Goal: Task Accomplishment & Management: Manage account settings

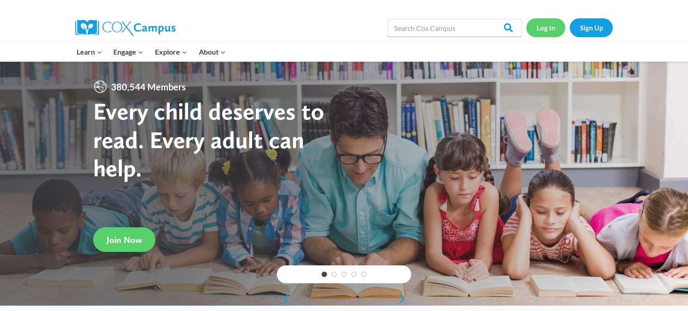
click at [541, 30] on link "Log In" at bounding box center [545, 27] width 39 height 18
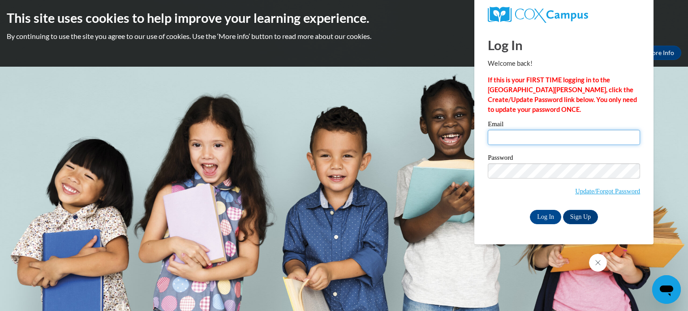
click at [556, 139] on input "Email" at bounding box center [564, 137] width 152 height 15
type input "[EMAIL_ADDRESS][DOMAIN_NAME]"
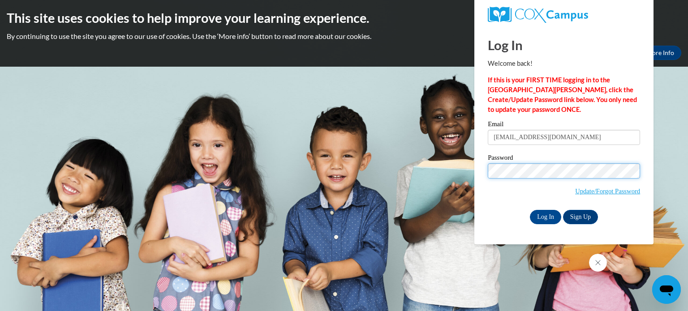
click at [530, 210] on input "Log In" at bounding box center [545, 217] width 31 height 14
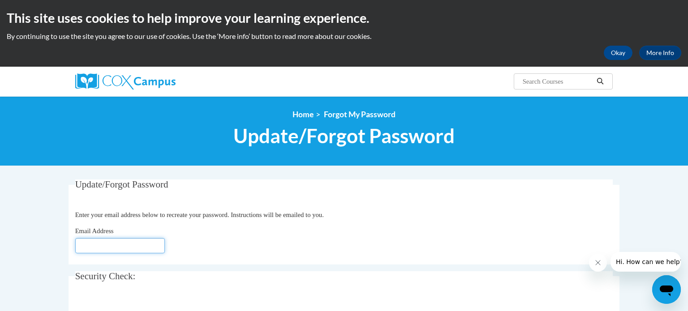
click at [129, 243] on input "Email Address" at bounding box center [120, 245] width 90 height 15
type input "[EMAIL_ADDRESS][DOMAIN_NAME]"
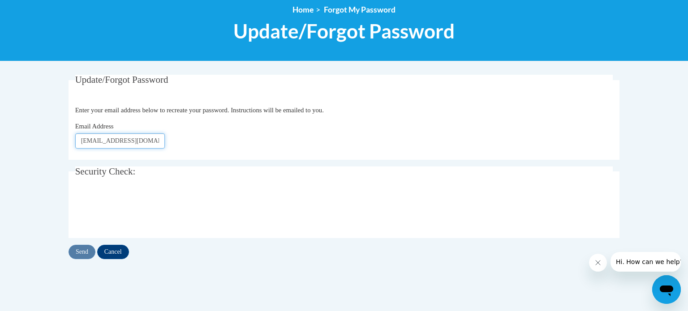
scroll to position [105, 0]
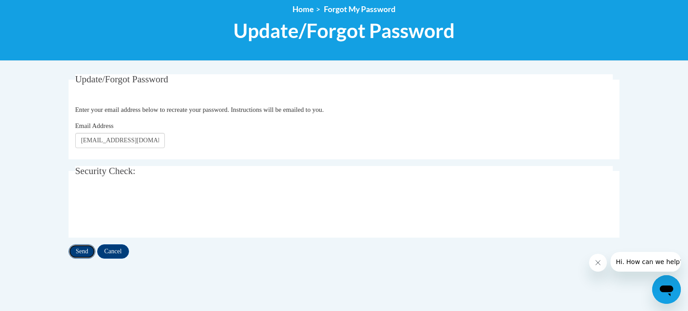
click at [86, 250] on input "Send" at bounding box center [82, 252] width 27 height 14
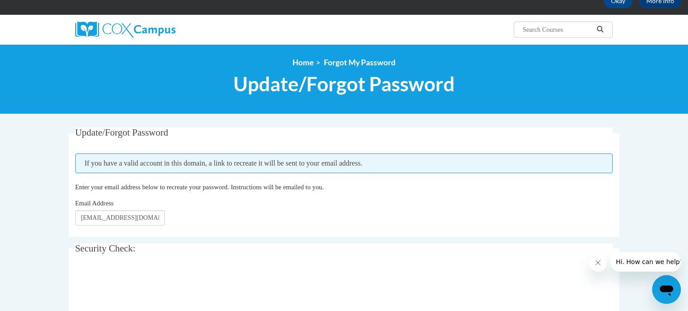
scroll to position [49, 0]
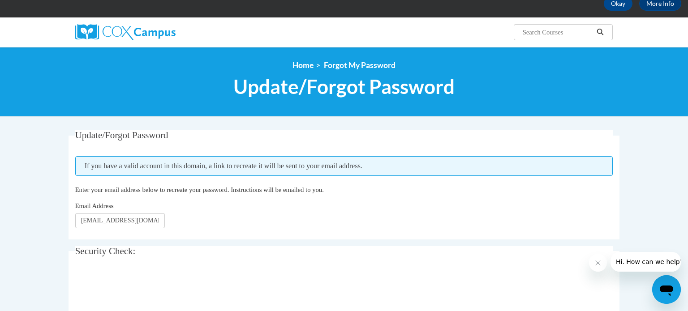
click at [670, 290] on icon "Open messaging window" at bounding box center [666, 291] width 13 height 11
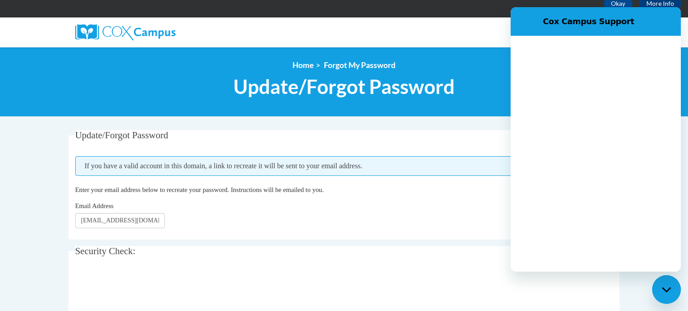
scroll to position [0, 0]
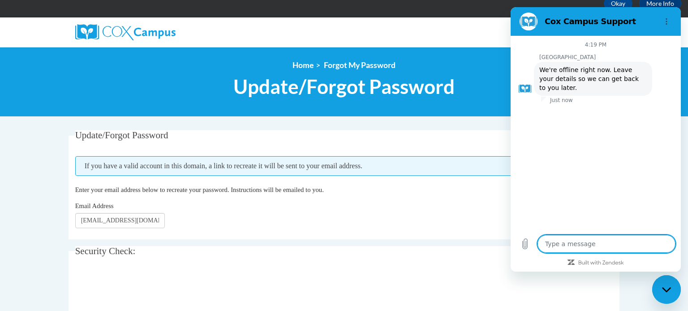
type textarea "x"
